Goal: Find specific page/section

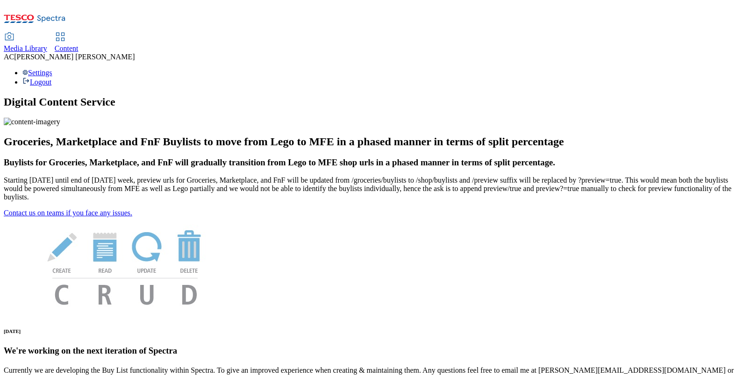
click at [78, 44] on span "Content" at bounding box center [67, 48] width 24 height 8
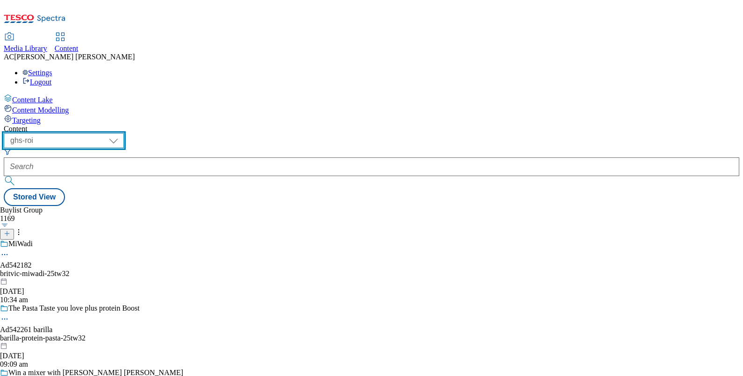
click at [124, 133] on select "ghs-roi ghs-[GEOGRAPHIC_DATA]" at bounding box center [64, 140] width 120 height 15
select select "ghs-[GEOGRAPHIC_DATA]"
click at [121, 133] on select "ghs-roi ghs-[GEOGRAPHIC_DATA]" at bounding box center [64, 140] width 120 height 15
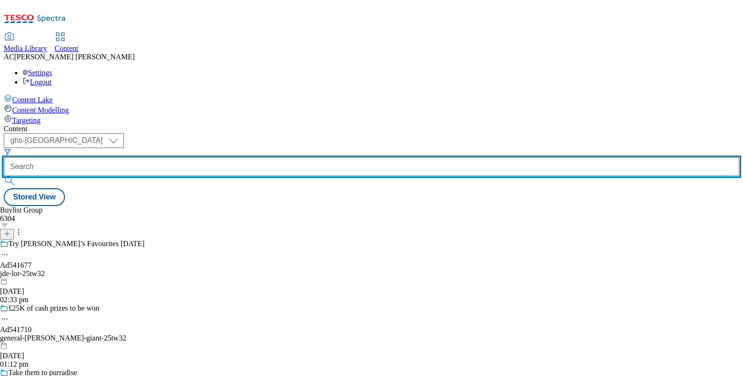
click at [229, 157] on input "text" at bounding box center [371, 166] width 735 height 19
paste input "97017985"
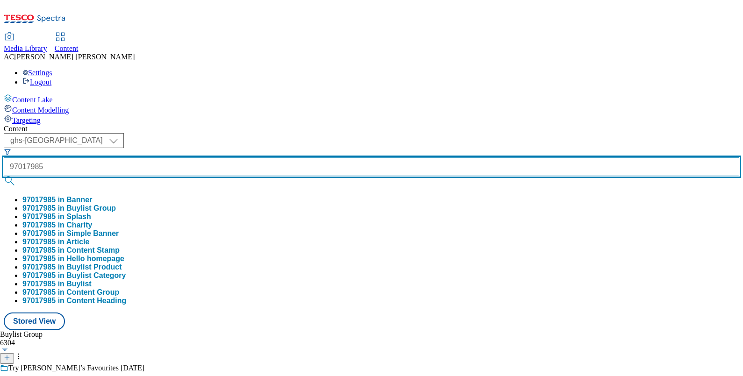
click at [4, 176] on button "submit" at bounding box center [10, 180] width 13 height 9
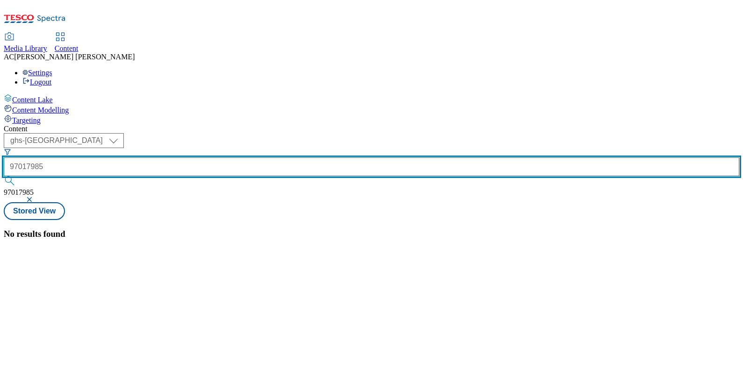
drag, startPoint x: 241, startPoint y: 68, endPoint x: 121, endPoint y: 82, distance: 120.4
click at [121, 125] on div "Content ( optional ) ghs-roi ghs-[GEOGRAPHIC_DATA] ghs-uk 97017985 97017985 Sto…" at bounding box center [371, 182] width 735 height 114
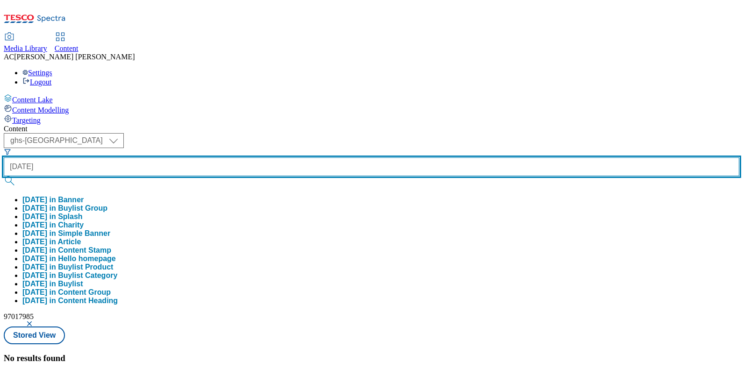
type input "[DATE]"
click at [4, 176] on button "submit" at bounding box center [10, 180] width 13 height 9
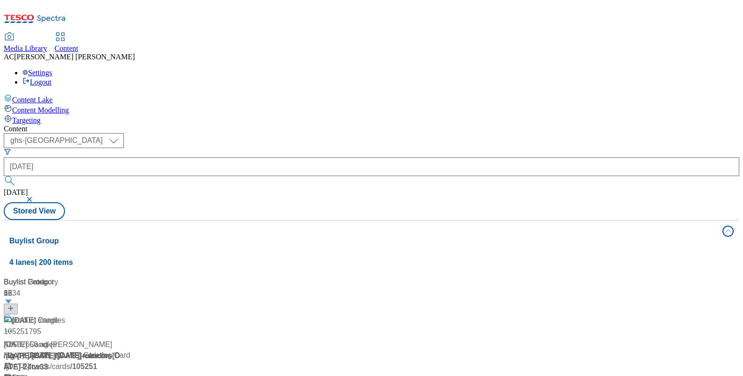
click at [400, 33] on div "Media Library Content AC [PERSON_NAME] Settings Logout" at bounding box center [371, 59] width 735 height 53
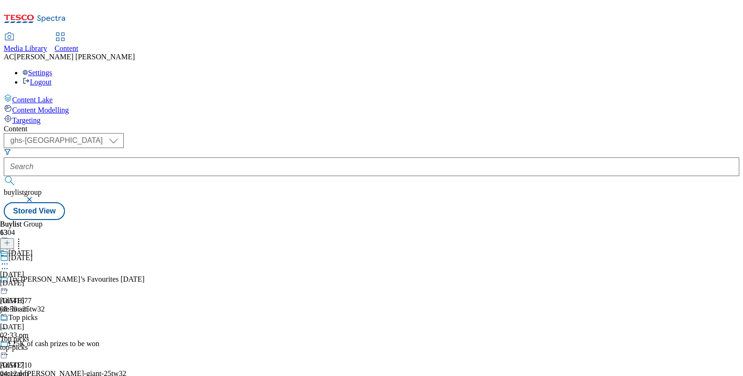
click at [82, 249] on div "[DATE]" at bounding box center [41, 259] width 82 height 21
click at [82, 271] on div "[DATE]" at bounding box center [41, 281] width 82 height 21
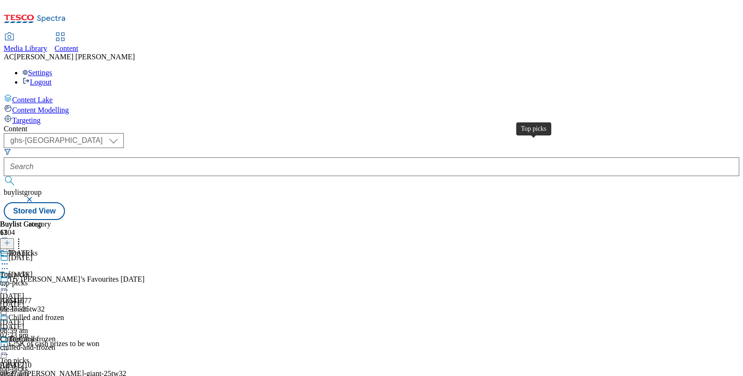
click at [37, 249] on span "Top picks" at bounding box center [22, 254] width 29 height 10
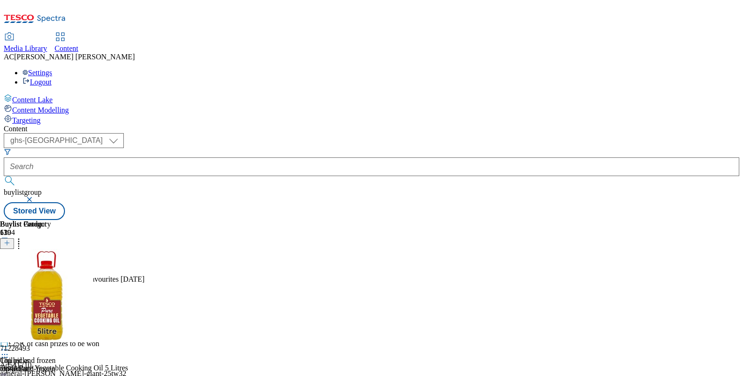
scroll to position [70, 0]
click at [82, 335] on div "Top picks" at bounding box center [41, 345] width 82 height 21
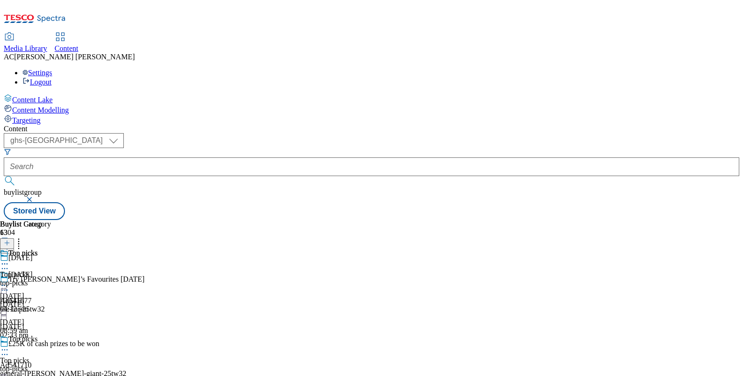
scroll to position [3, 0]
click at [51, 249] on div "Top picks" at bounding box center [25, 259] width 51 height 21
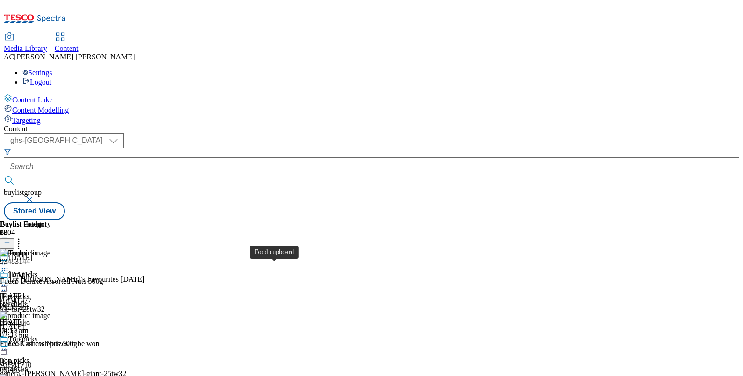
scroll to position [71, 0]
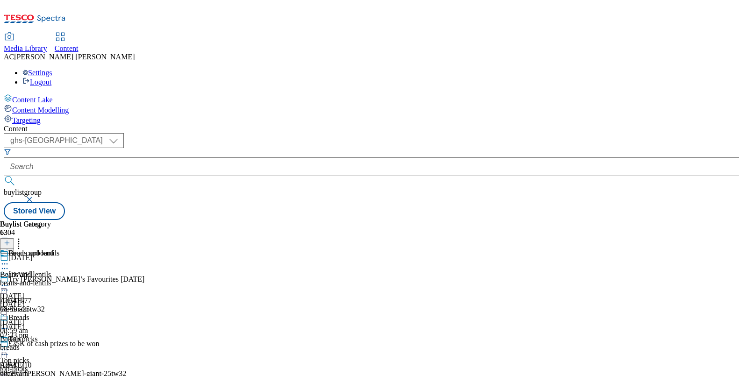
scroll to position [432, 0]
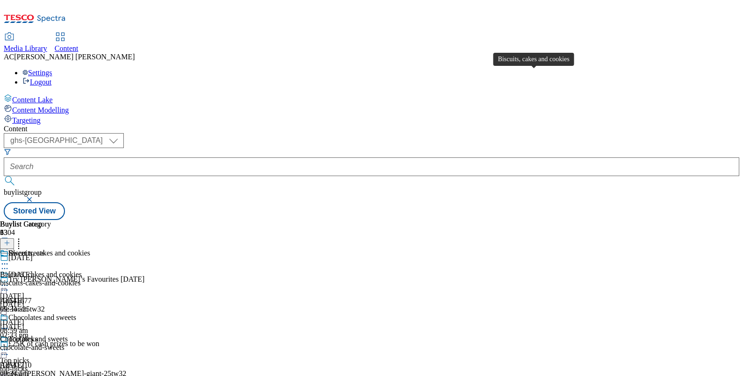
click at [90, 249] on div "Biscuits, cakes and cookies" at bounding box center [49, 253] width 82 height 8
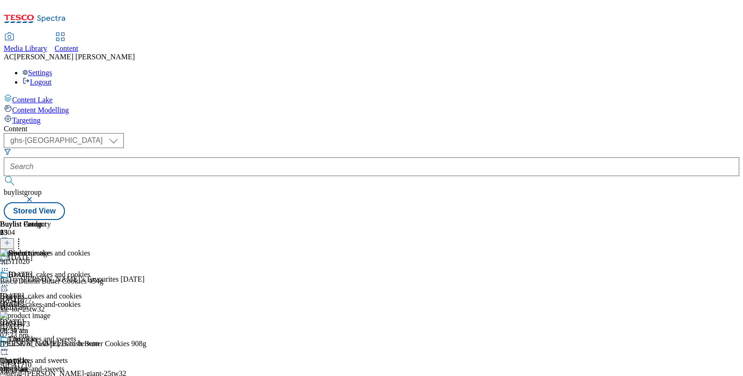
scroll to position [2135, 0]
click at [76, 335] on div "Chocolates and sweets" at bounding box center [42, 339] width 68 height 8
